Goal: Task Accomplishment & Management: Complete application form

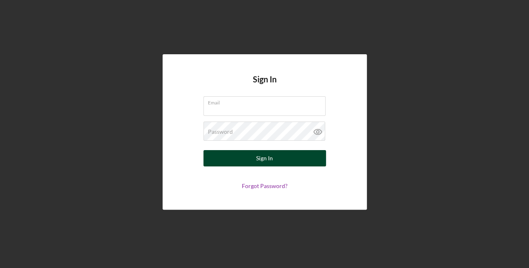
type input "[EMAIL_ADDRESS][DOMAIN_NAME]"
click at [260, 158] on div "Sign In" at bounding box center [264, 158] width 17 height 16
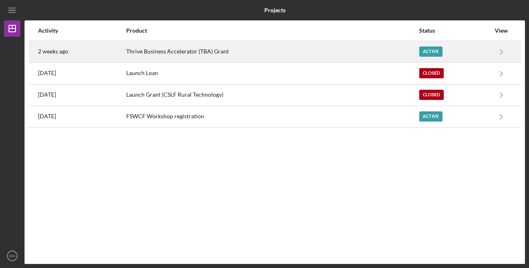
click at [225, 49] on div "Thrive Business Accelerator (TBA) Grant" at bounding box center [272, 52] width 292 height 20
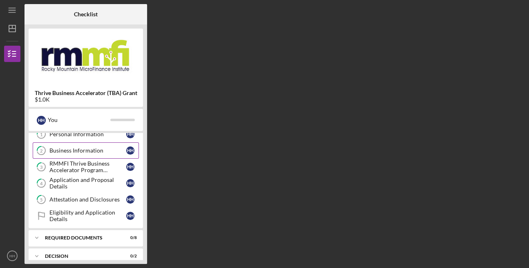
scroll to position [30, 0]
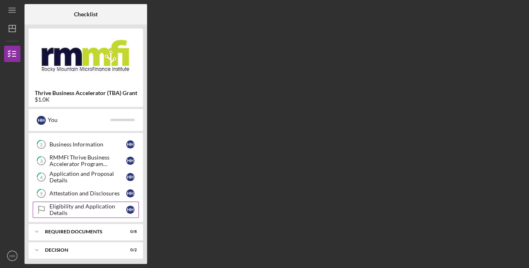
click at [84, 207] on div "Eligibility and Application Details" at bounding box center [87, 209] width 77 height 13
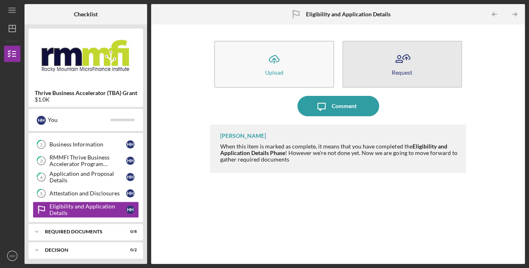
click at [390, 71] on button "Request" at bounding box center [402, 64] width 120 height 47
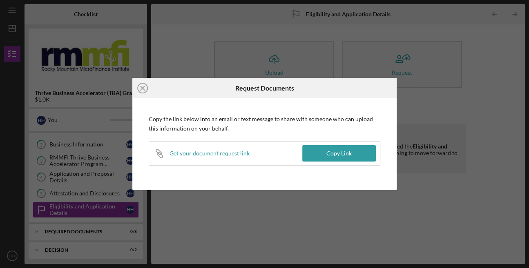
click at [212, 154] on div "Get your document request link" at bounding box center [209, 153] width 80 height 7
click at [323, 151] on button "Copy Link" at bounding box center [339, 153] width 74 height 16
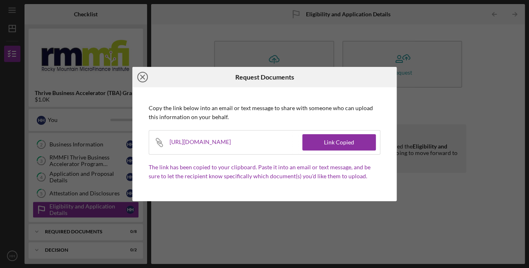
click at [145, 77] on icon "Icon/Close" at bounding box center [142, 77] width 20 height 20
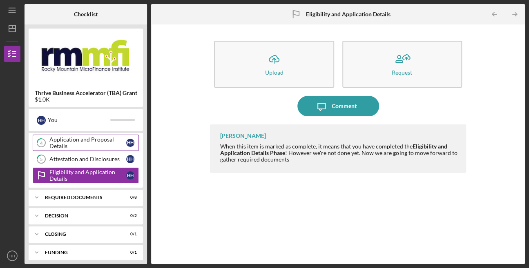
scroll to position [67, 0]
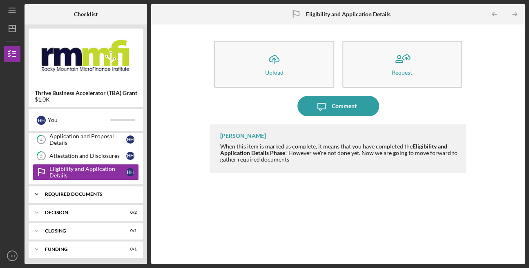
click at [107, 192] on div "REQUIRED DOCUMENTS" at bounding box center [89, 194] width 88 height 5
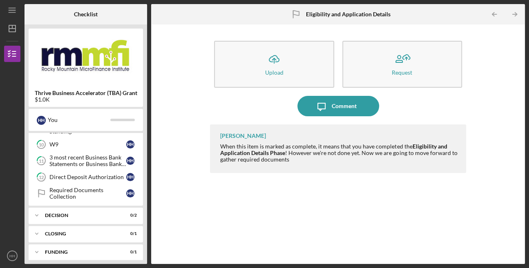
scroll to position [200, 0]
click at [105, 213] on div "DECISION" at bounding box center [89, 215] width 88 height 5
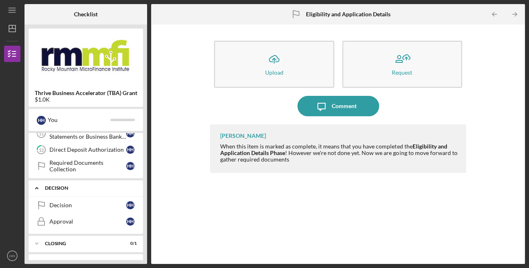
scroll to position [237, 0]
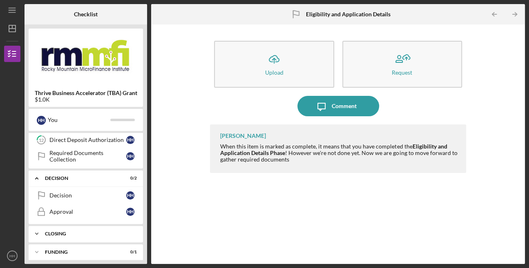
click at [105, 232] on div "Icon/Expander CLOSING 0 / 1" at bounding box center [86, 234] width 114 height 16
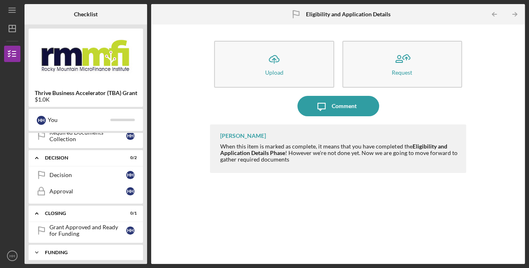
click at [105, 250] on div "Funding" at bounding box center [89, 252] width 88 height 5
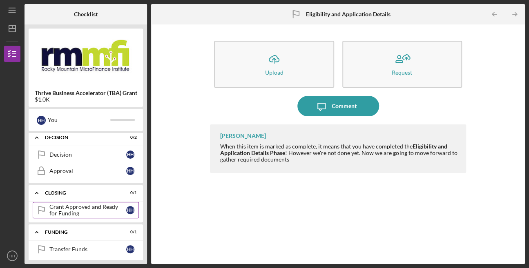
click at [100, 205] on div "Grant Approved and Ready for Funding" at bounding box center [87, 210] width 77 height 13
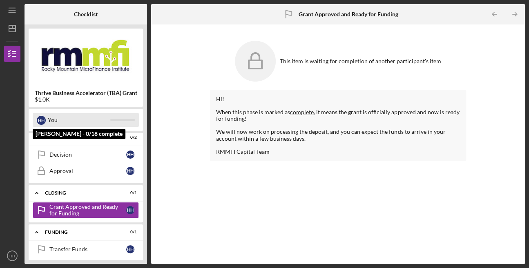
click at [59, 117] on div "You" at bounding box center [79, 120] width 62 height 14
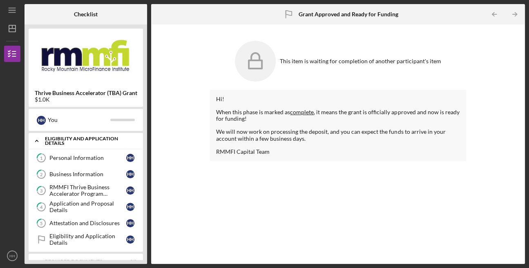
click at [36, 138] on icon "Icon/Expander" at bounding box center [37, 141] width 16 height 16
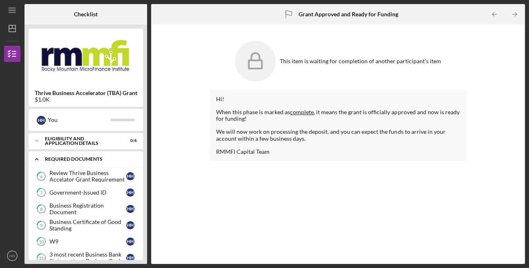
click at [36, 157] on icon "Icon/Expander" at bounding box center [37, 159] width 16 height 16
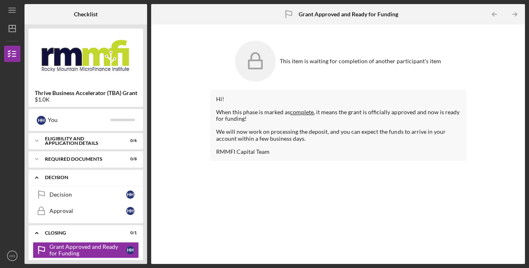
click at [36, 176] on icon "Icon/Expander" at bounding box center [37, 177] width 16 height 16
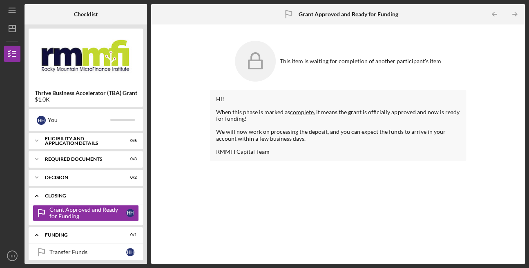
click at [36, 195] on icon "Icon/Expander" at bounding box center [37, 196] width 16 height 16
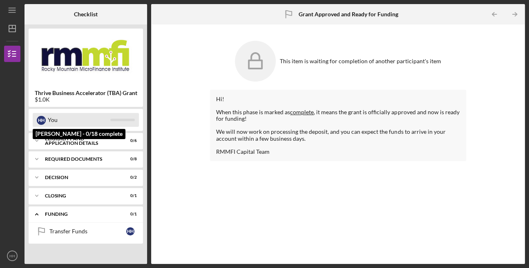
click at [65, 119] on div "You" at bounding box center [79, 120] width 62 height 14
click at [50, 120] on div "You" at bounding box center [79, 120] width 62 height 14
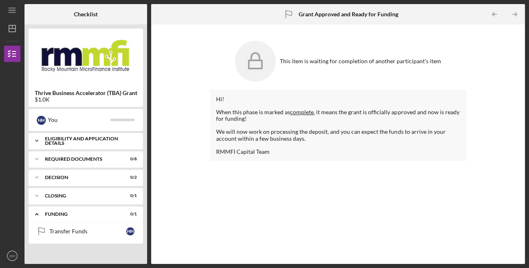
click at [118, 138] on div "Eligibility and Application Details" at bounding box center [89, 140] width 88 height 9
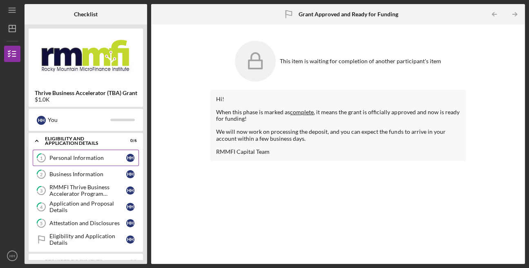
click at [93, 155] on div "Personal Information" at bounding box center [87, 158] width 77 height 7
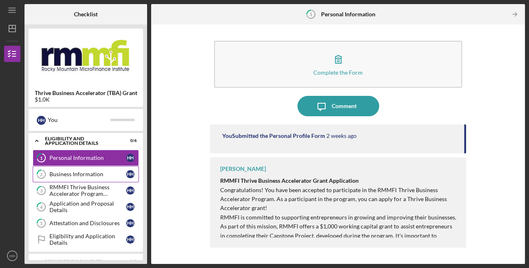
click at [84, 172] on div "Business Information" at bounding box center [87, 174] width 77 height 7
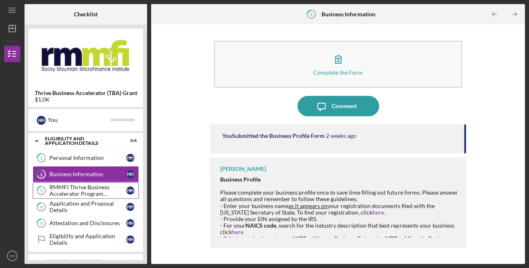
click at [87, 191] on div "RMMFI Thrive Business Accelerator Program Participation" at bounding box center [87, 190] width 77 height 13
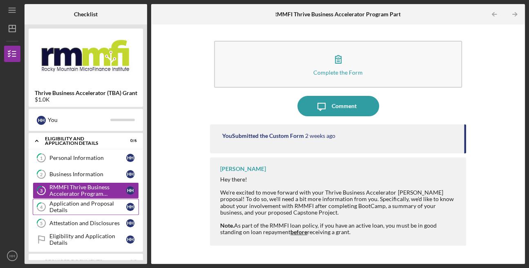
click at [76, 203] on div "Application and Proposal Details" at bounding box center [87, 207] width 77 height 13
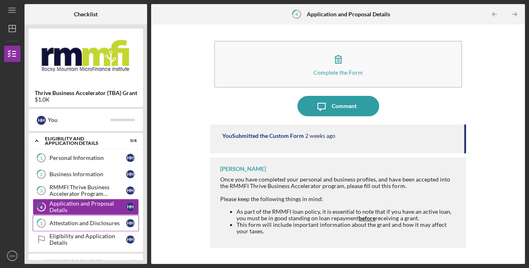
click at [76, 217] on link "5 Attestation and Disclosures H H" at bounding box center [86, 223] width 106 height 16
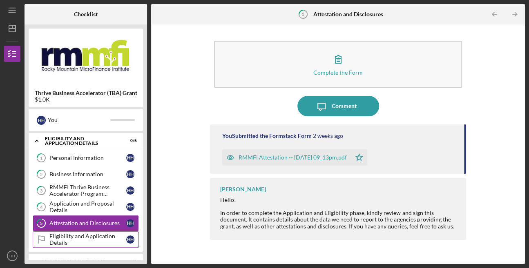
click at [82, 236] on div "Eligibility and Application Details" at bounding box center [87, 239] width 77 height 13
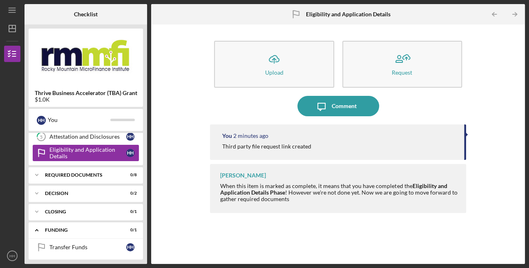
scroll to position [88, 0]
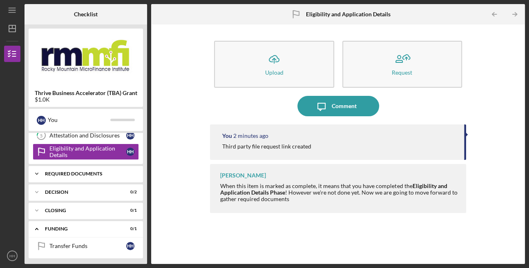
click at [102, 167] on div "Icon/Expander REQUIRED DOCUMENTS 0 / 8" at bounding box center [86, 174] width 114 height 16
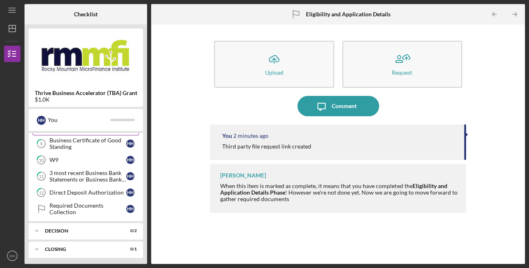
scroll to position [188, 0]
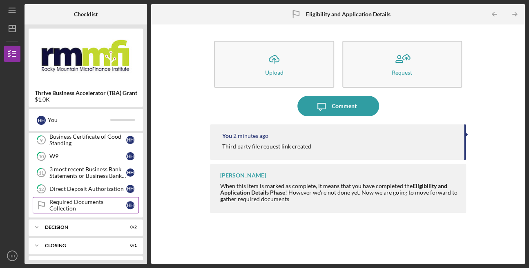
click at [91, 204] on div "Required Documents Collection" at bounding box center [87, 205] width 77 height 13
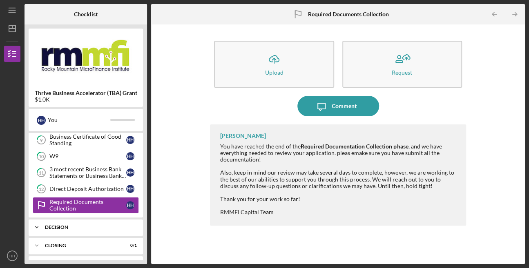
click at [102, 225] on div "DECISION" at bounding box center [89, 227] width 88 height 5
click at [103, 241] on div "Decision" at bounding box center [87, 244] width 77 height 7
